Goal: Leave review/rating

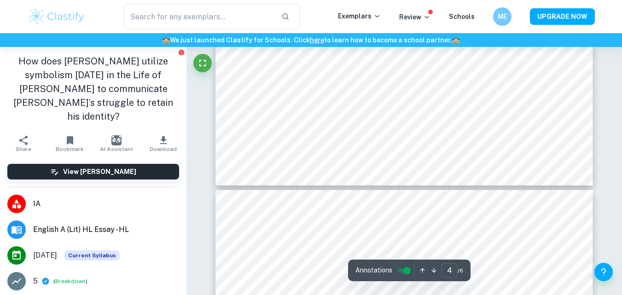
type input "5"
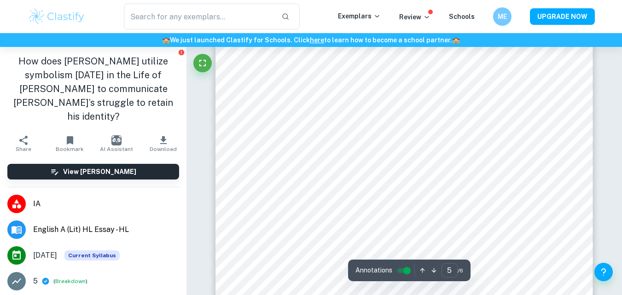
scroll to position [2434, 0]
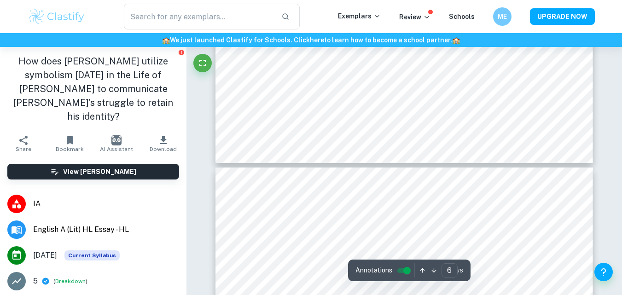
type input "5"
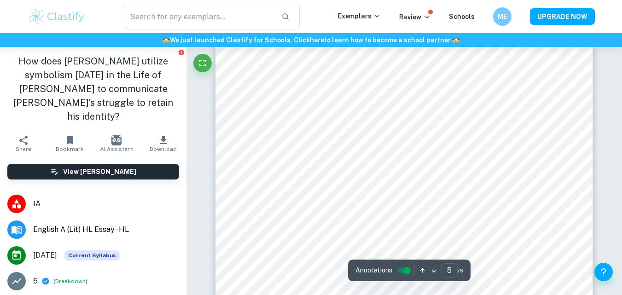
scroll to position [2402, 0]
